Goal: Information Seeking & Learning: Learn about a topic

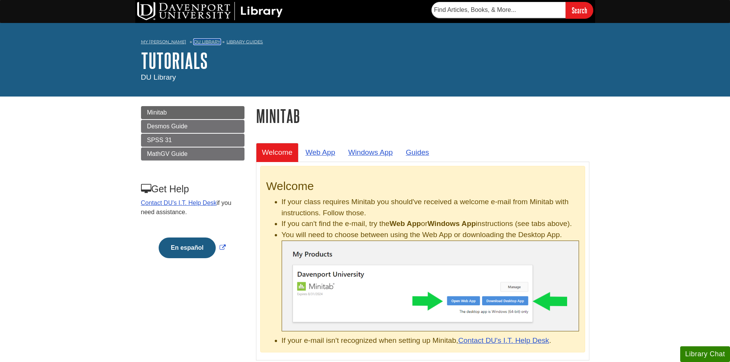
click at [198, 41] on link "DU Library" at bounding box center [207, 41] width 26 height 5
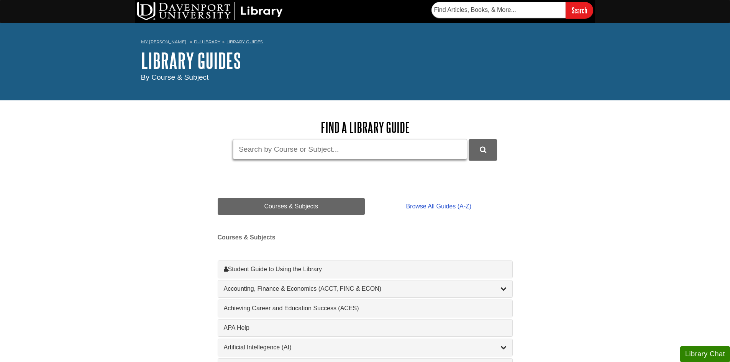
click at [343, 149] on input "Guide Search Terms" at bounding box center [350, 149] width 234 height 20
type input "minitab"
click at [469, 139] on button "DU Library Guides Search" at bounding box center [483, 149] width 28 height 21
click at [484, 151] on icon "DU Library Guides Search" at bounding box center [483, 149] width 7 height 7
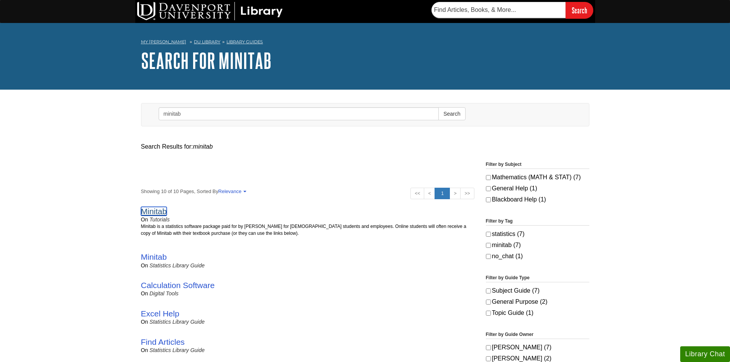
click at [161, 212] on link "Minitab" at bounding box center [154, 211] width 26 height 9
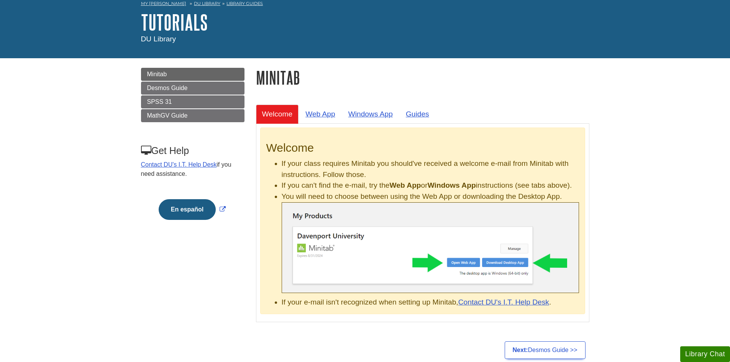
scroll to position [115, 0]
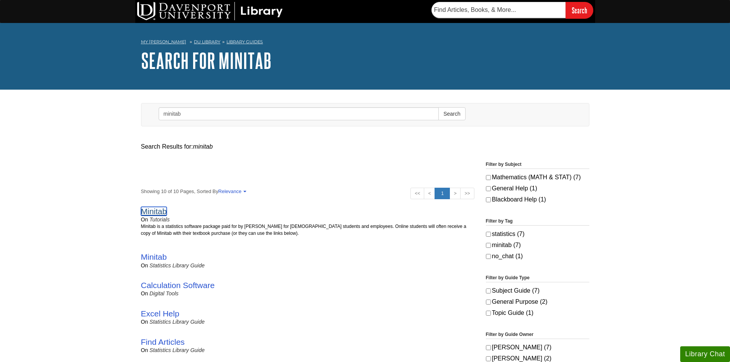
click at [144, 208] on link "Minitab" at bounding box center [154, 211] width 26 height 9
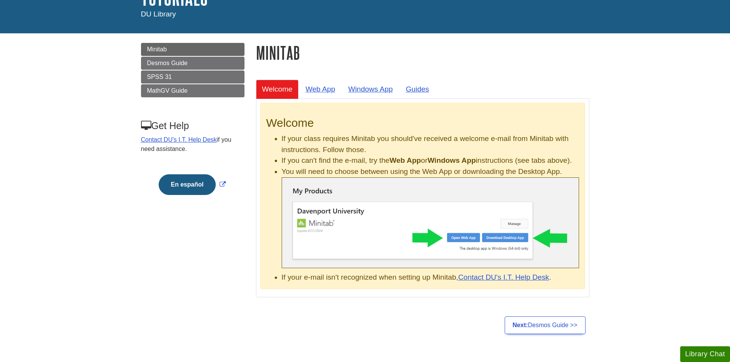
scroll to position [77, 0]
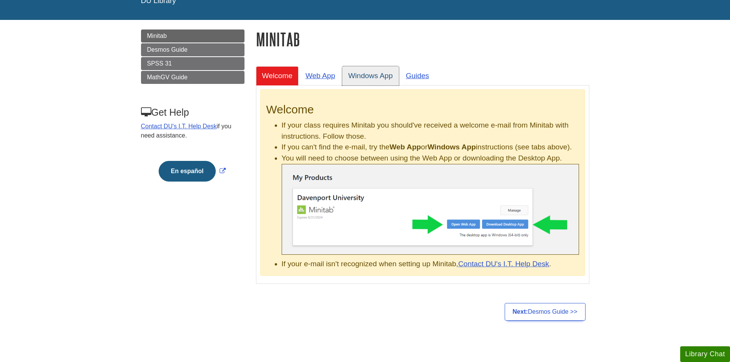
drag, startPoint x: 370, startPoint y: 77, endPoint x: 394, endPoint y: 89, distance: 27.1
click at [370, 77] on link "Windows App" at bounding box center [370, 75] width 57 height 19
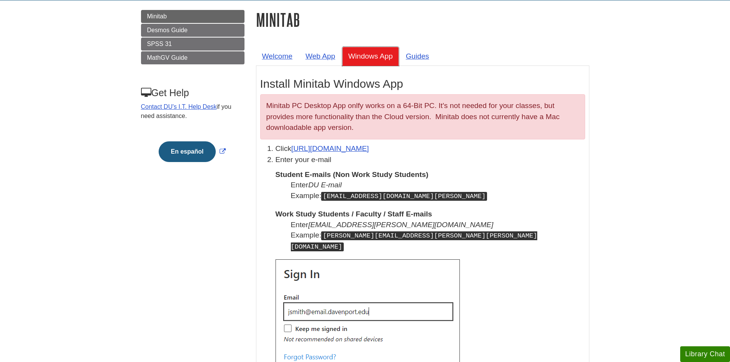
scroll to position [115, 0]
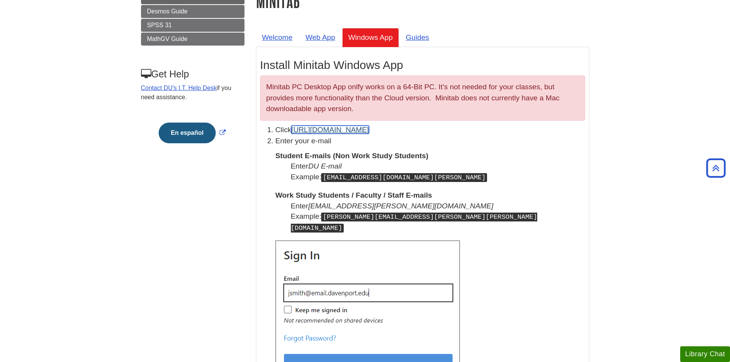
click at [350, 128] on link "[URL][DOMAIN_NAME]" at bounding box center [330, 130] width 78 height 8
click at [327, 130] on link "[URL][DOMAIN_NAME]" at bounding box center [330, 130] width 78 height 8
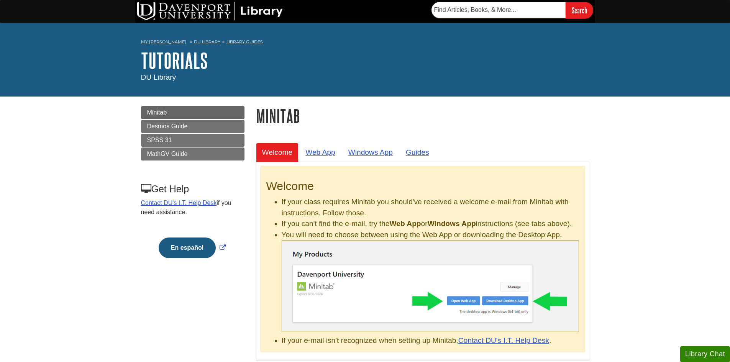
scroll to position [115, 0]
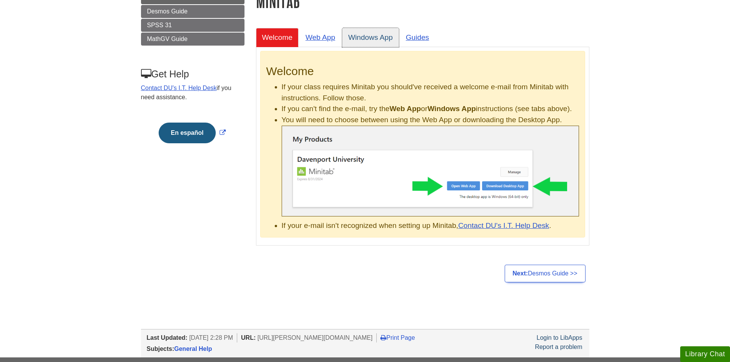
click at [364, 35] on link "Windows App" at bounding box center [370, 37] width 57 height 19
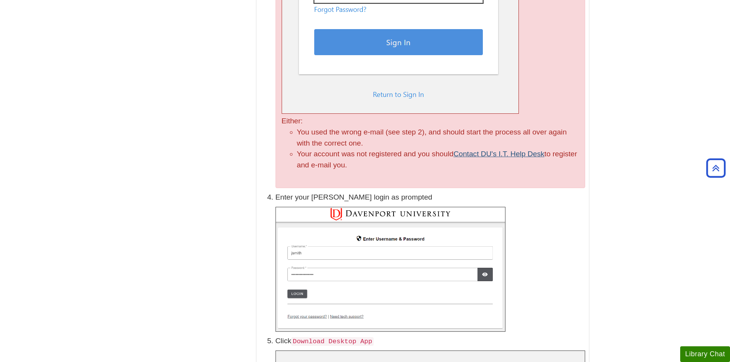
scroll to position [728, 0]
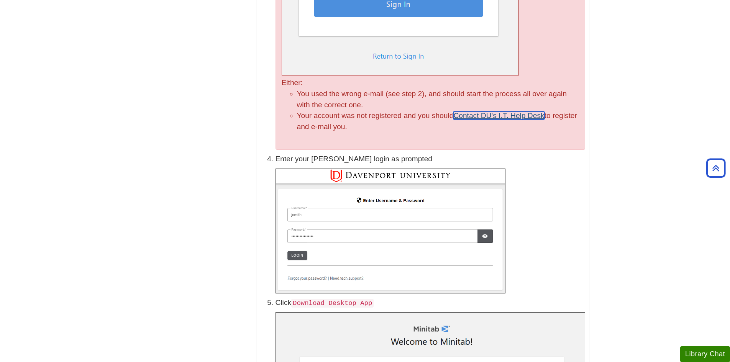
click at [509, 111] on link "Contact DU's I.T. Help Desk" at bounding box center [498, 115] width 91 height 8
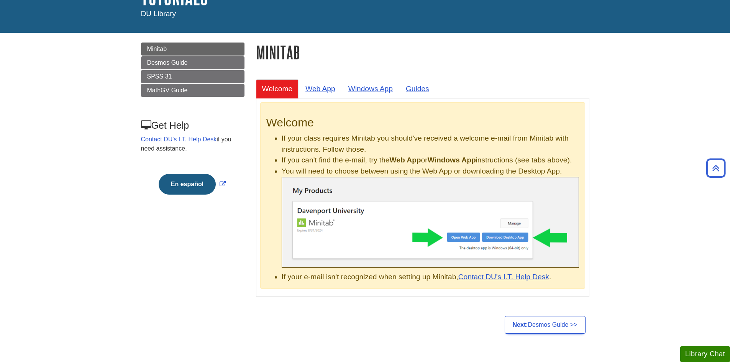
scroll to position [63, 0]
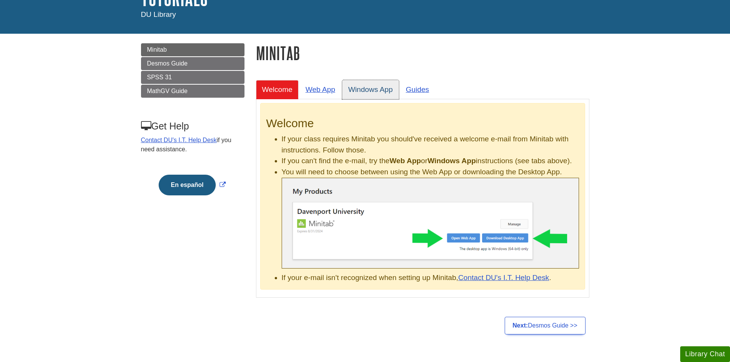
click at [370, 84] on link "Windows App" at bounding box center [370, 89] width 57 height 19
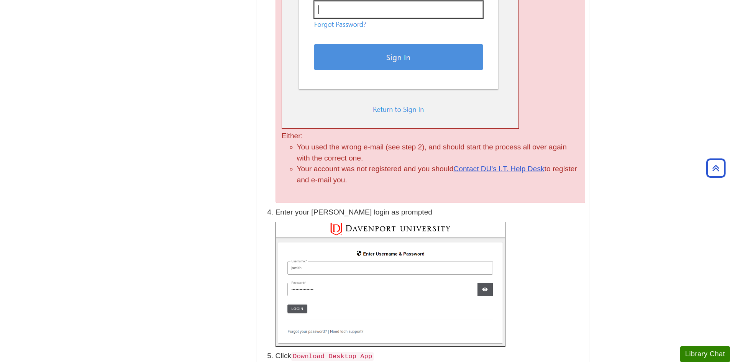
scroll to position [676, 0]
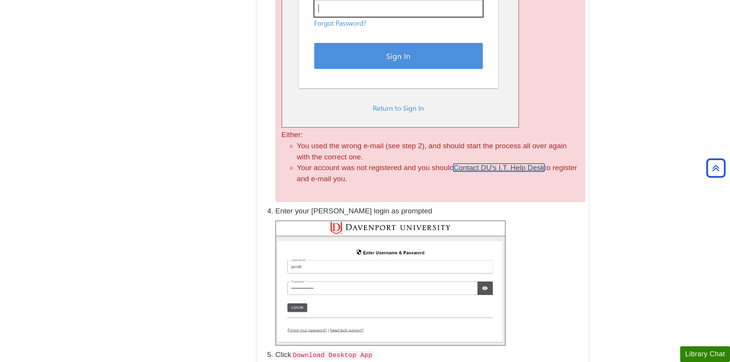
click at [500, 164] on link "Contact DU's I.T. Help Desk" at bounding box center [498, 168] width 91 height 8
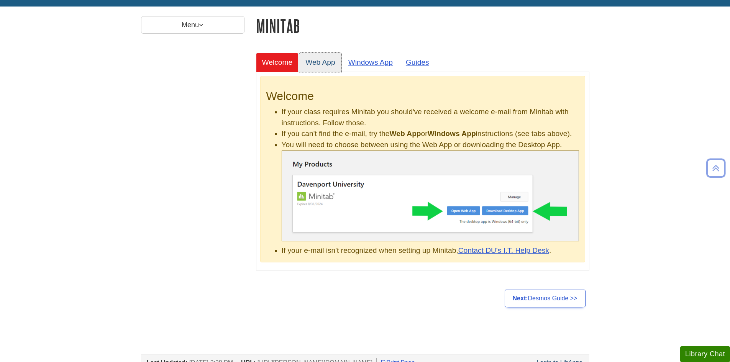
scroll to position [77, 0]
